Goal: Download file/media

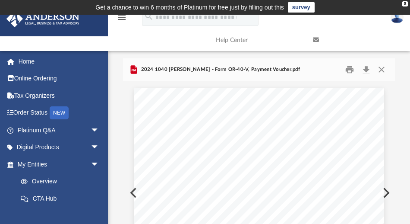
scroll to position [192, 268]
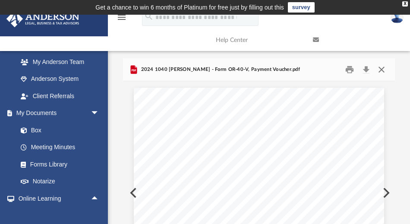
click at [382, 67] on button "Close" at bounding box center [382, 69] width 16 height 13
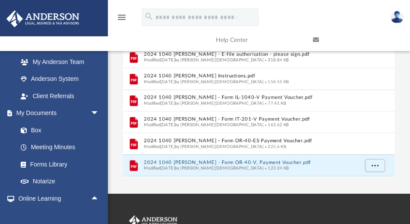
scroll to position [127, 0]
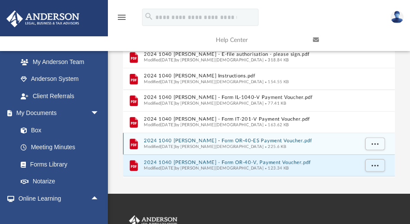
click at [205, 140] on button "2024 1040 [PERSON_NAME] - Form OR-40-ES Payment Voucher.pdf" at bounding box center [251, 141] width 214 height 6
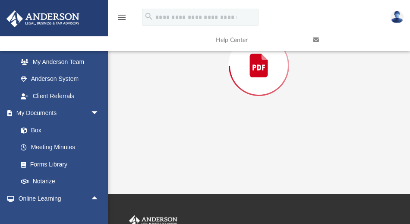
scroll to position [80, 0]
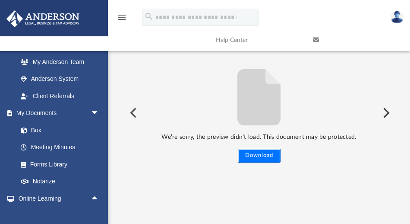
click at [253, 154] on button "Download" at bounding box center [259, 156] width 43 height 14
click at [133, 110] on button "Preview" at bounding box center [132, 113] width 19 height 24
click at [393, 17] on img at bounding box center [397, 17] width 13 height 13
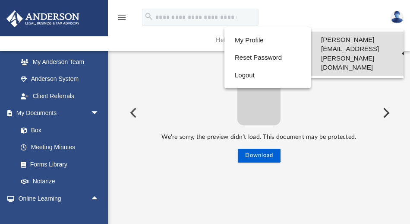
click at [348, 41] on link "[PERSON_NAME][EMAIL_ADDRESS][PERSON_NAME][DOMAIN_NAME]" at bounding box center [357, 54] width 93 height 44
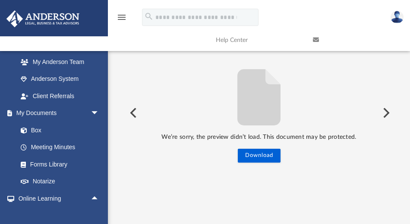
click at [395, 15] on img at bounding box center [397, 17] width 13 height 13
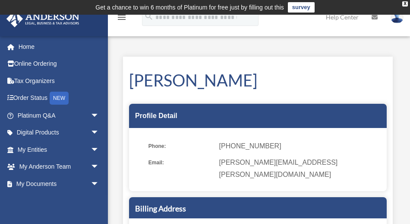
click at [397, 18] on img at bounding box center [397, 17] width 13 height 13
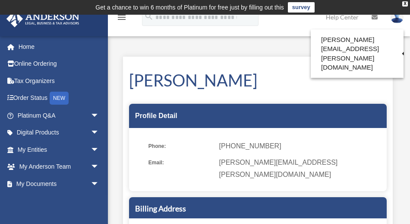
drag, startPoint x: 265, startPoint y: 89, endPoint x: 281, endPoint y: 80, distance: 18.0
click at [267, 82] on h1 "Jamal Tharp" at bounding box center [258, 80] width 258 height 23
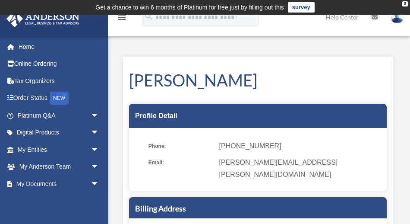
click at [398, 18] on img at bounding box center [397, 17] width 13 height 13
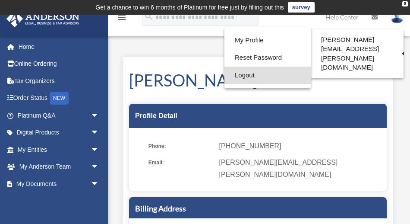
click at [292, 75] on link "Logout" at bounding box center [268, 76] width 86 height 18
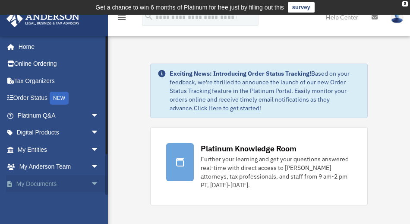
click at [92, 183] on span "arrow_drop_down" at bounding box center [99, 184] width 17 height 18
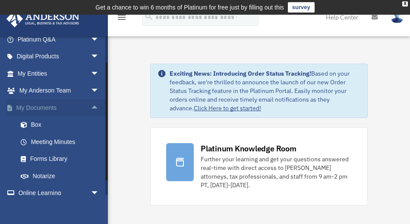
scroll to position [76, 0]
click at [36, 124] on link "Box" at bounding box center [62, 124] width 100 height 17
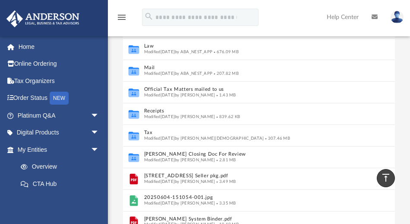
scroll to position [112, 0]
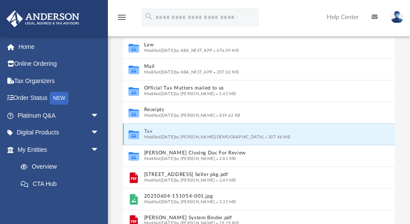
click at [159, 132] on button "Tax" at bounding box center [251, 131] width 214 height 6
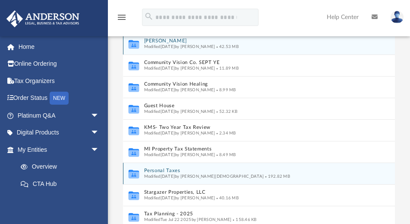
scroll to position [19, 0]
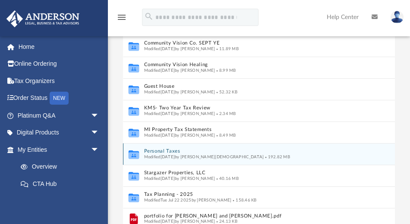
click at [165, 156] on span "Modified yesterday by Oshee Jain" at bounding box center [204, 156] width 120 height 4
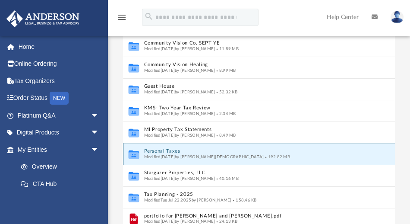
click at [156, 151] on button "Personal Taxes" at bounding box center [251, 151] width 214 height 6
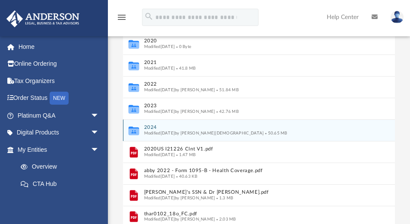
click at [150, 127] on button "2024" at bounding box center [253, 127] width 219 height 6
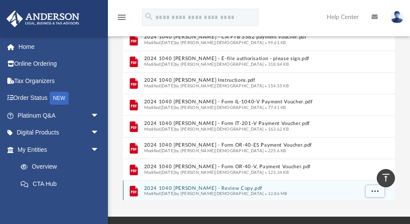
scroll to position [19, 0]
click at [181, 189] on button "2024 1040 [PERSON_NAME] - Review Copy.pdf" at bounding box center [251, 187] width 214 height 6
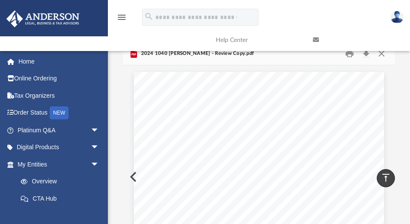
scroll to position [0, 0]
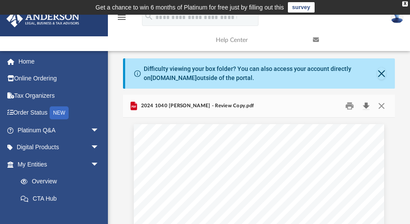
click at [365, 103] on button "Download" at bounding box center [367, 105] width 16 height 13
